Goal: Communication & Community: Answer question/provide support

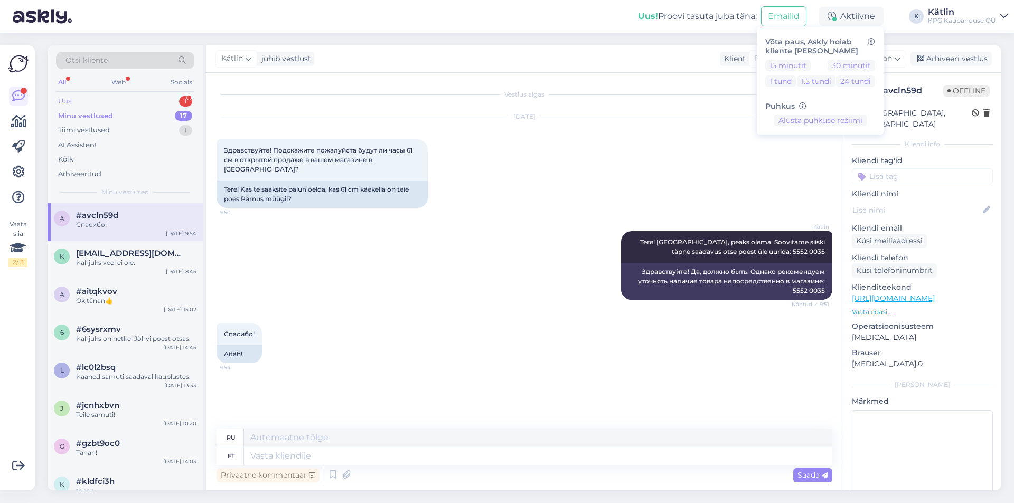
click at [110, 102] on div "Uus 1" at bounding box center [125, 101] width 138 height 15
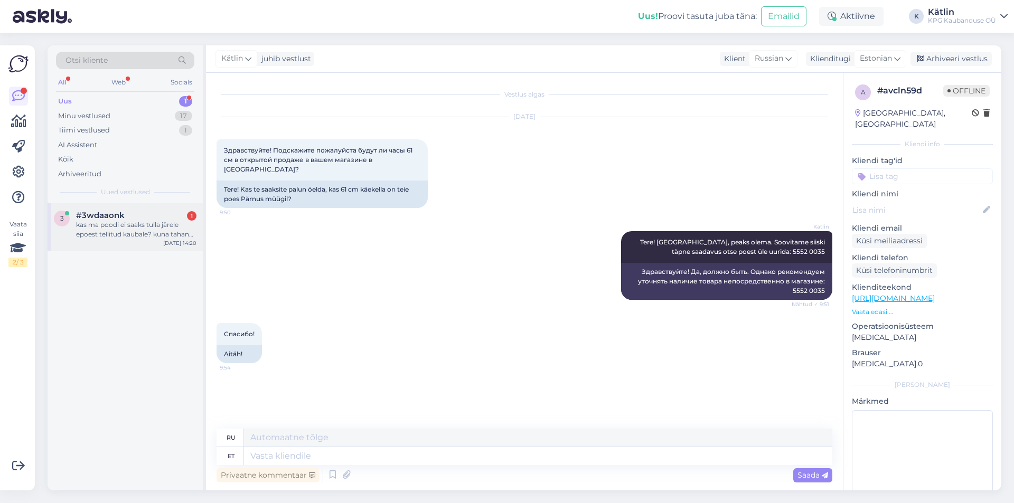
click at [141, 228] on div "kas ma poodi ei saaks tulla järele epoest tellitud kaubale? kuna tahan osta vaa…" at bounding box center [136, 229] width 120 height 19
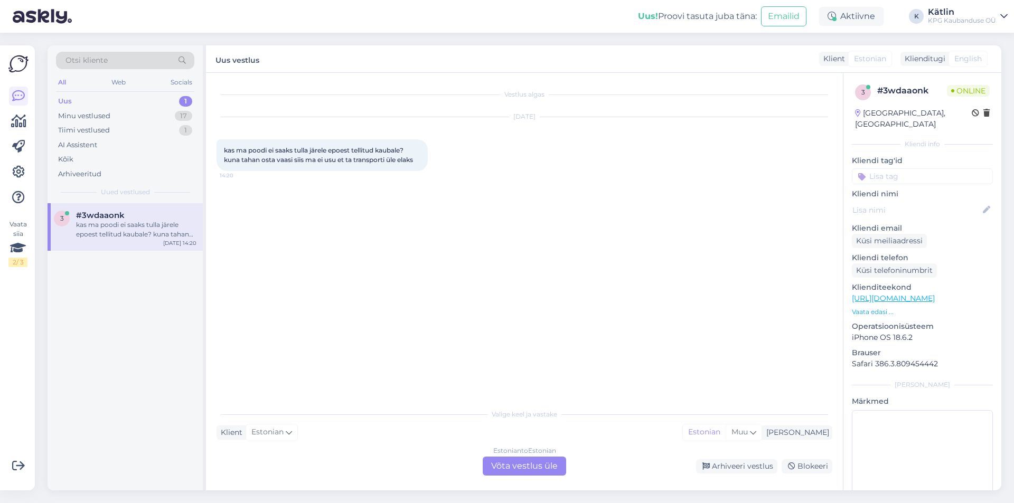
click at [547, 472] on div "Estonian to Estonian Võta vestlus üle" at bounding box center [524, 466] width 83 height 19
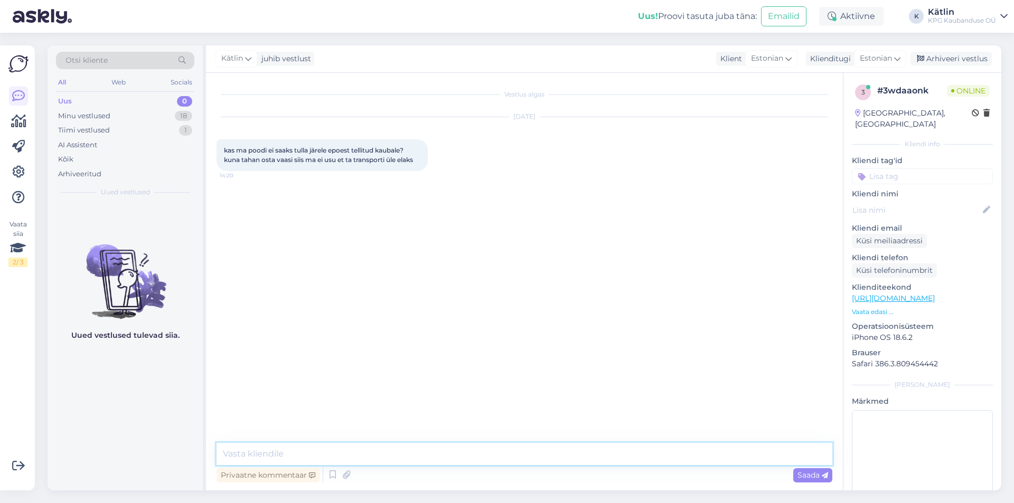
click at [439, 462] on textarea at bounding box center [525, 454] width 616 height 22
type textarea "Tere! Kahjuks ei paku me sellist lahendust. Aga millist vaasi mõtlete? Võimalik…"
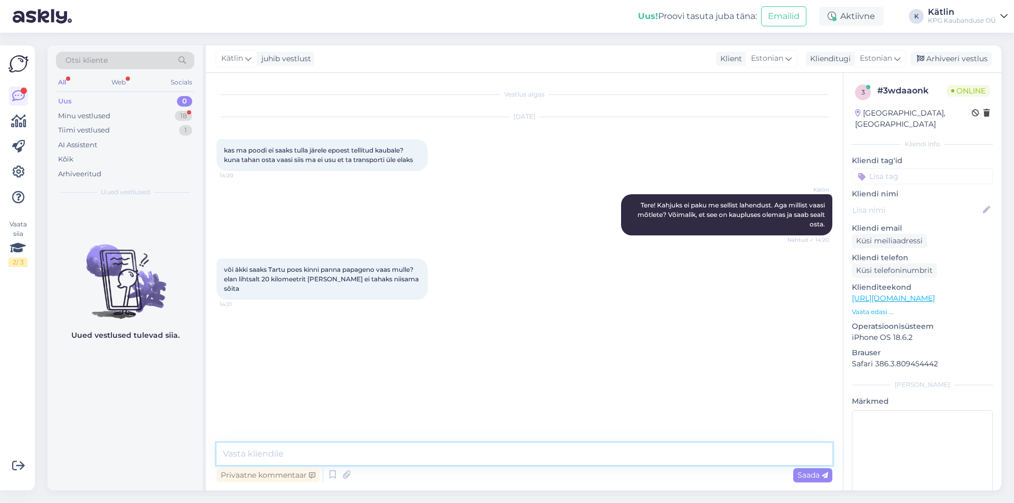
click at [283, 452] on textarea at bounding box center [525, 454] width 616 height 22
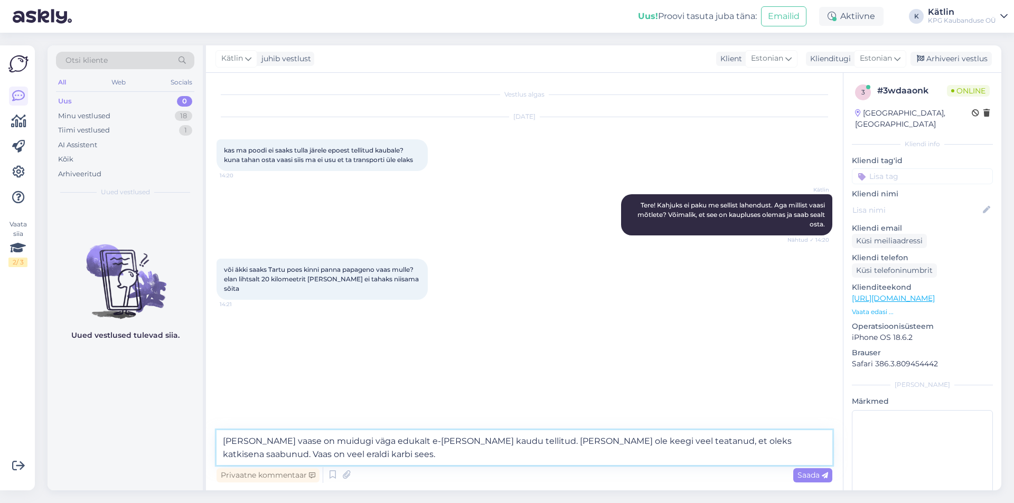
type textarea "[PERSON_NAME] vaase on muidugi väga edukalt e-[PERSON_NAME] kaudu tellitud. [PE…"
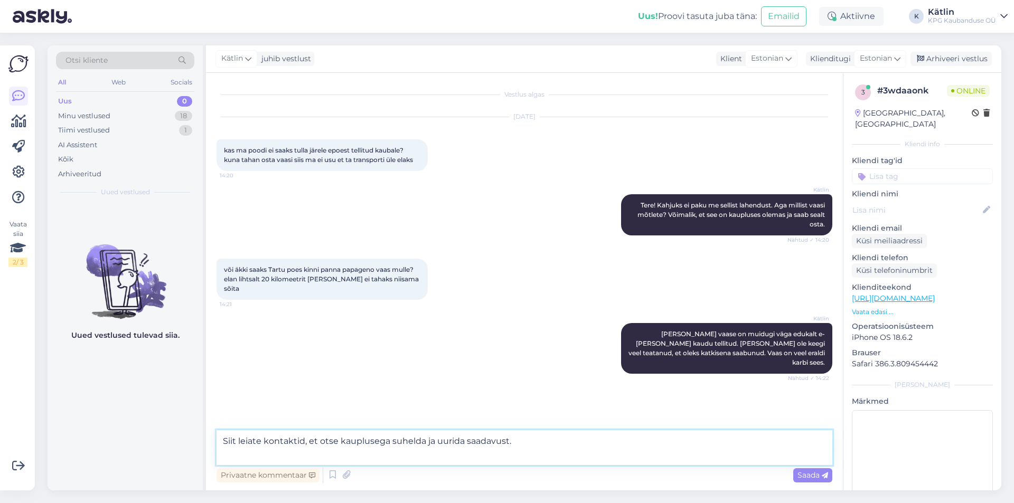
paste textarea "[URL][DOMAIN_NAME]"
type textarea "Siit leiate kontaktid, et otse kauplusega suhelda ja uurida saadavust. [URL][DO…"
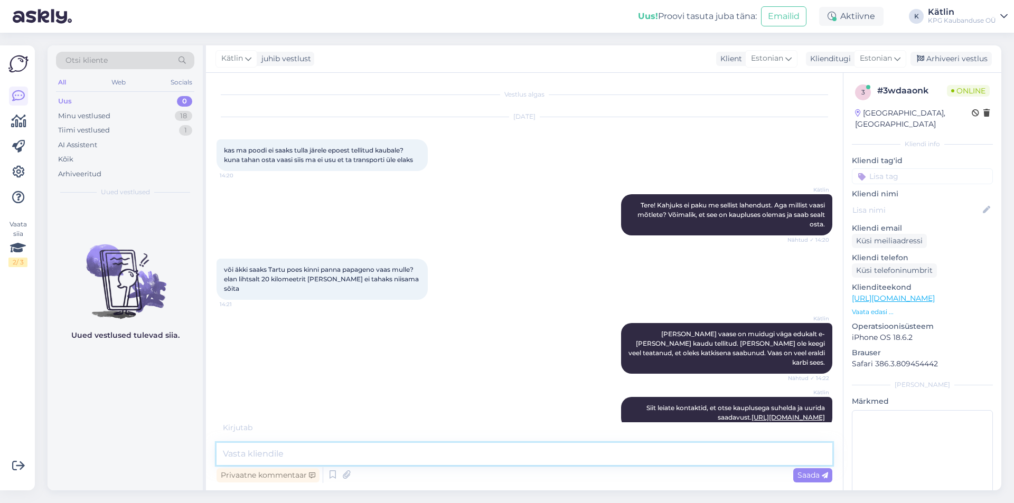
scroll to position [43, 0]
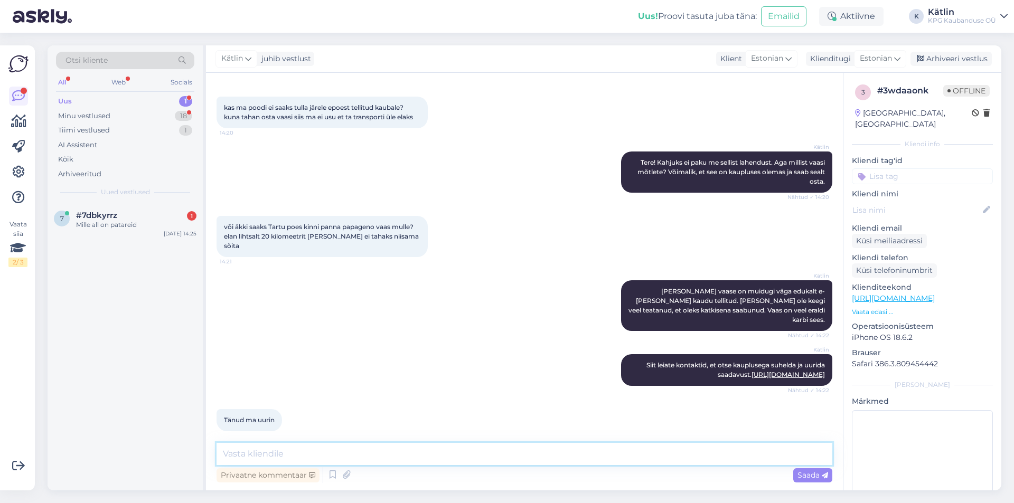
click at [261, 461] on textarea at bounding box center [525, 454] width 616 height 22
drag, startPoint x: 129, startPoint y: 230, endPoint x: 165, endPoint y: 259, distance: 46.5
click at [129, 229] on div "7 #7dbkyrrz 1 Mille all on patareid [DATE] 14:25" at bounding box center [125, 222] width 155 height 38
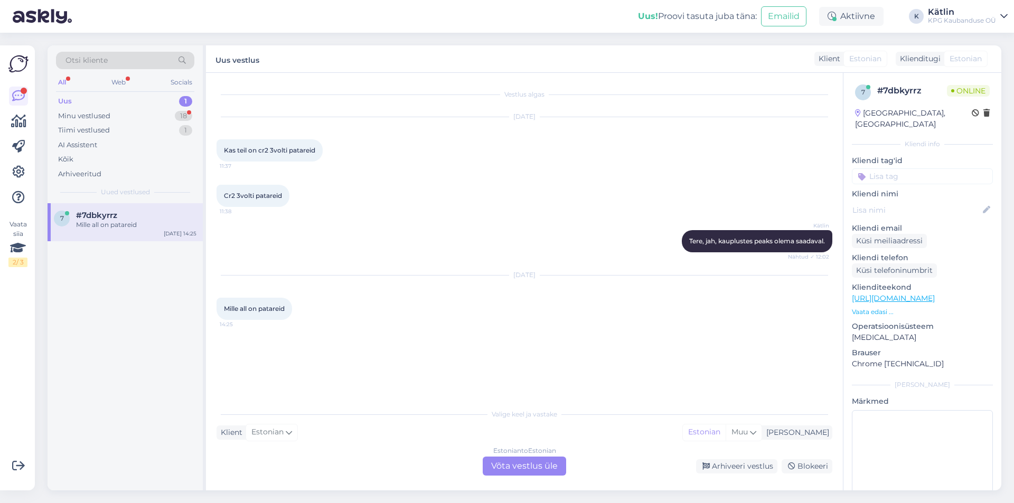
click at [492, 467] on div "Estonian to Estonian Võta vestlus üle" at bounding box center [524, 466] width 83 height 19
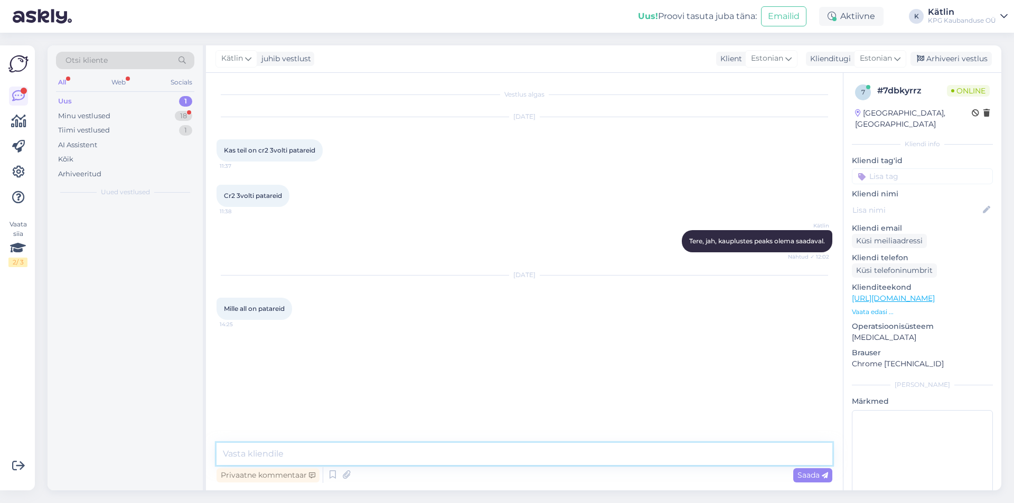
click at [490, 459] on textarea at bounding box center [525, 454] width 616 height 22
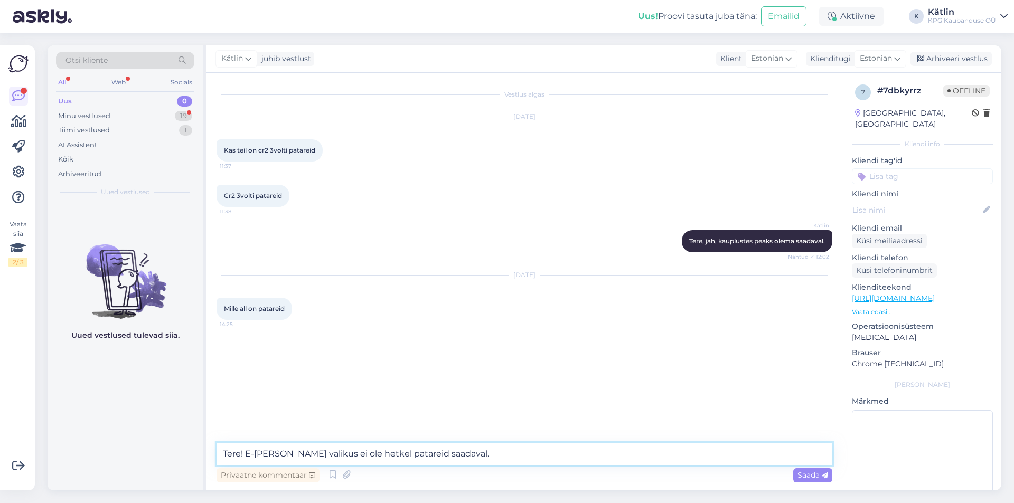
click at [356, 453] on textarea "Tere! E-[PERSON_NAME] valikus ei ole hetkel patareid saadaval." at bounding box center [525, 454] width 616 height 22
click at [247, 452] on textarea "Tere! E-[PERSON_NAME] valikus ei ole hetkel patareid saadaval." at bounding box center [525, 454] width 616 height 22
type textarea "Tere! Kahjuks e-[PERSON_NAME] valikus ei ole hetkel patareid saadaval."
click at [498, 454] on textarea "Tere! Kahjuks e-[PERSON_NAME] valikus ei ole hetkel patareid saadaval." at bounding box center [525, 454] width 616 height 22
